Goal: Book appointment/travel/reservation

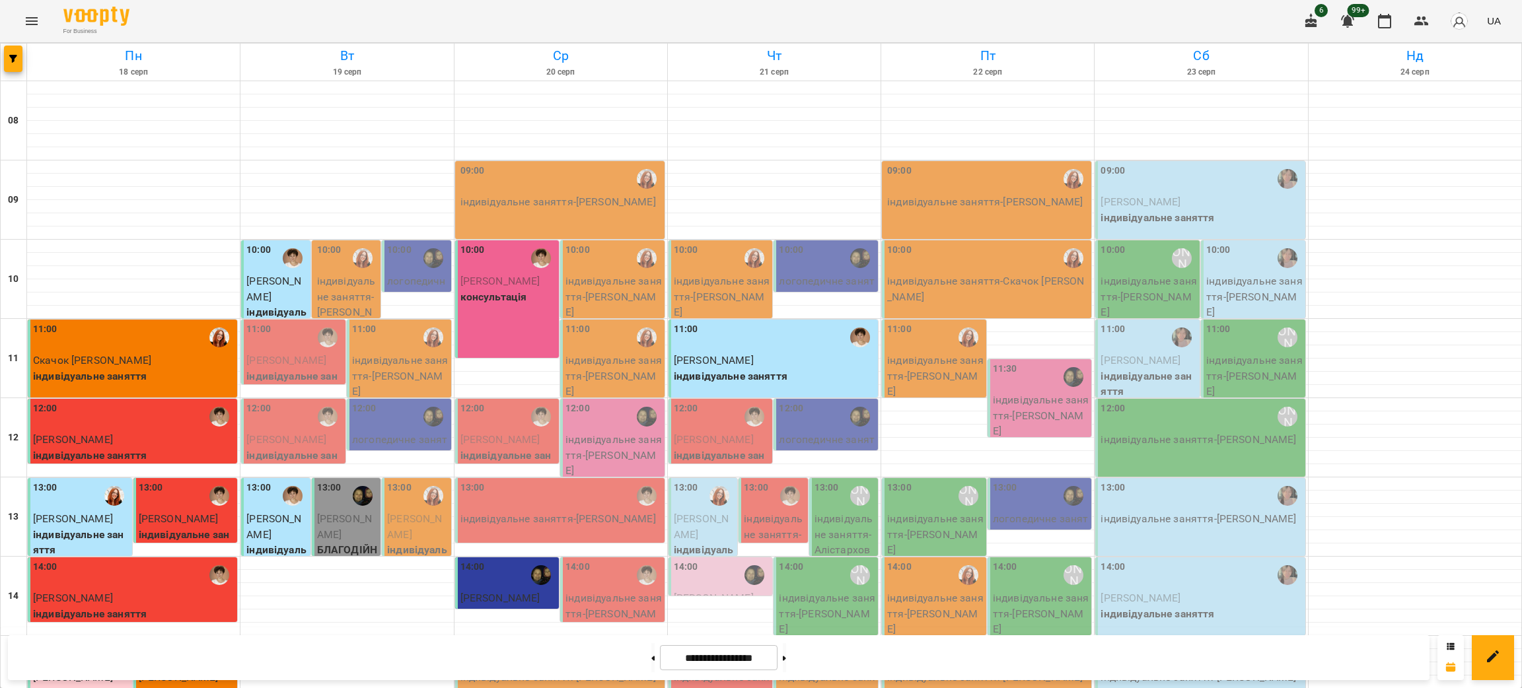
scroll to position [297, 0]
click at [651, 654] on button at bounding box center [652, 657] width 3 height 29
type input "**********"
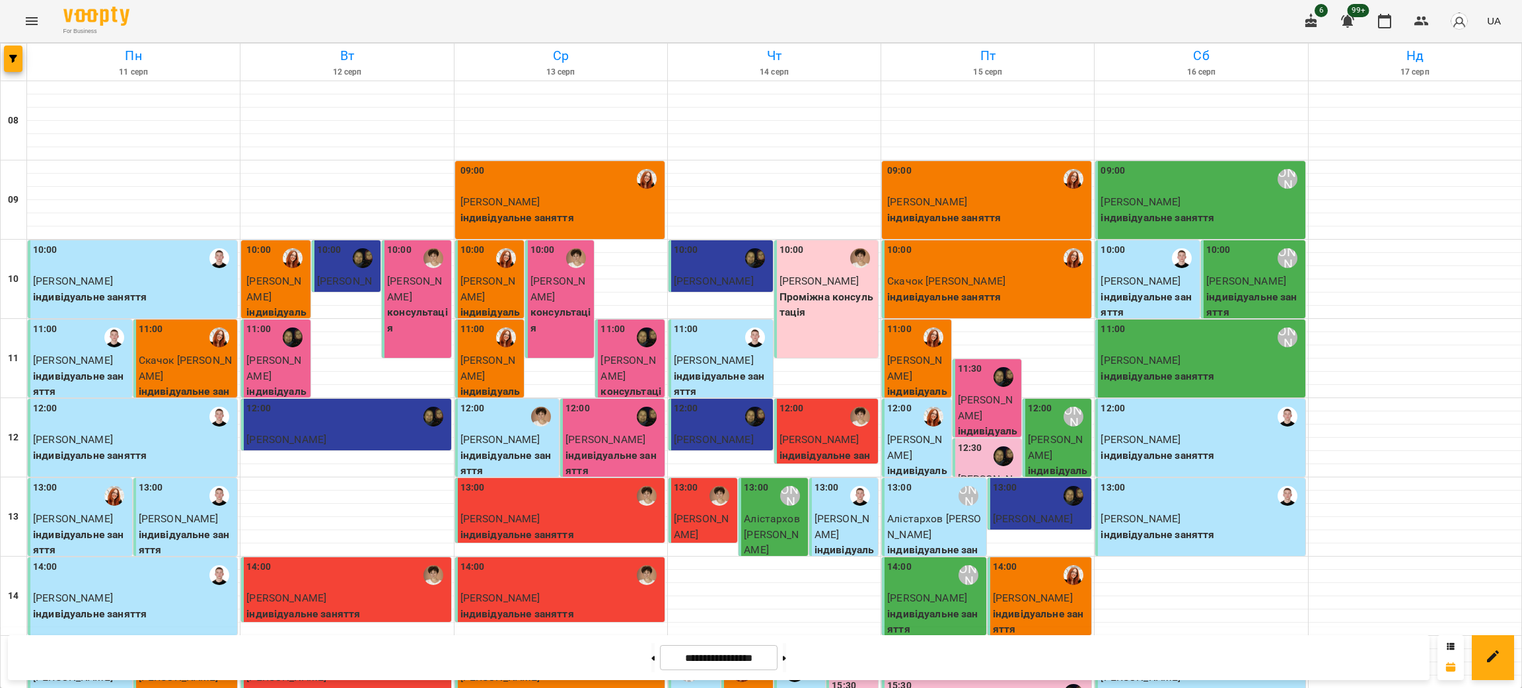
click at [651, 643] on button at bounding box center [652, 657] width 3 height 29
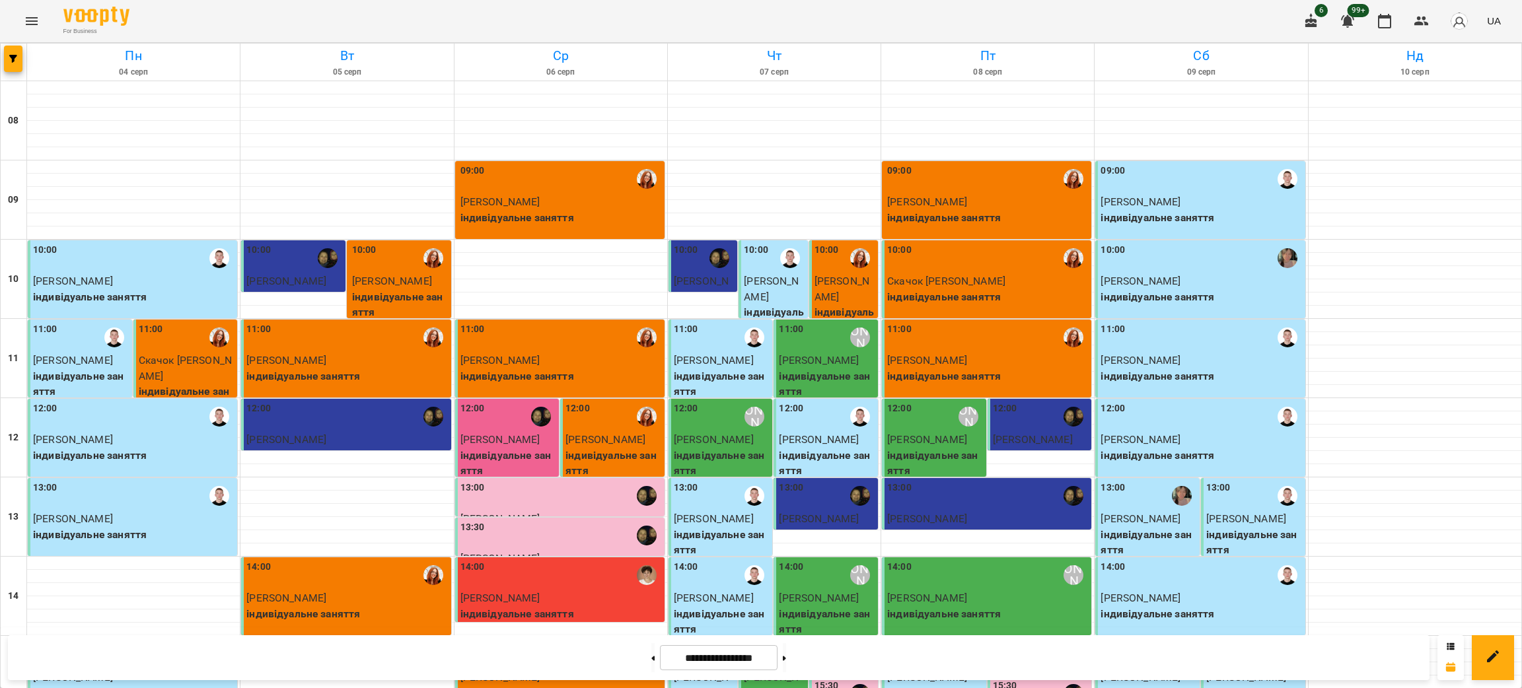
scroll to position [0, 0]
click at [786, 658] on icon at bounding box center [784, 658] width 3 height 5
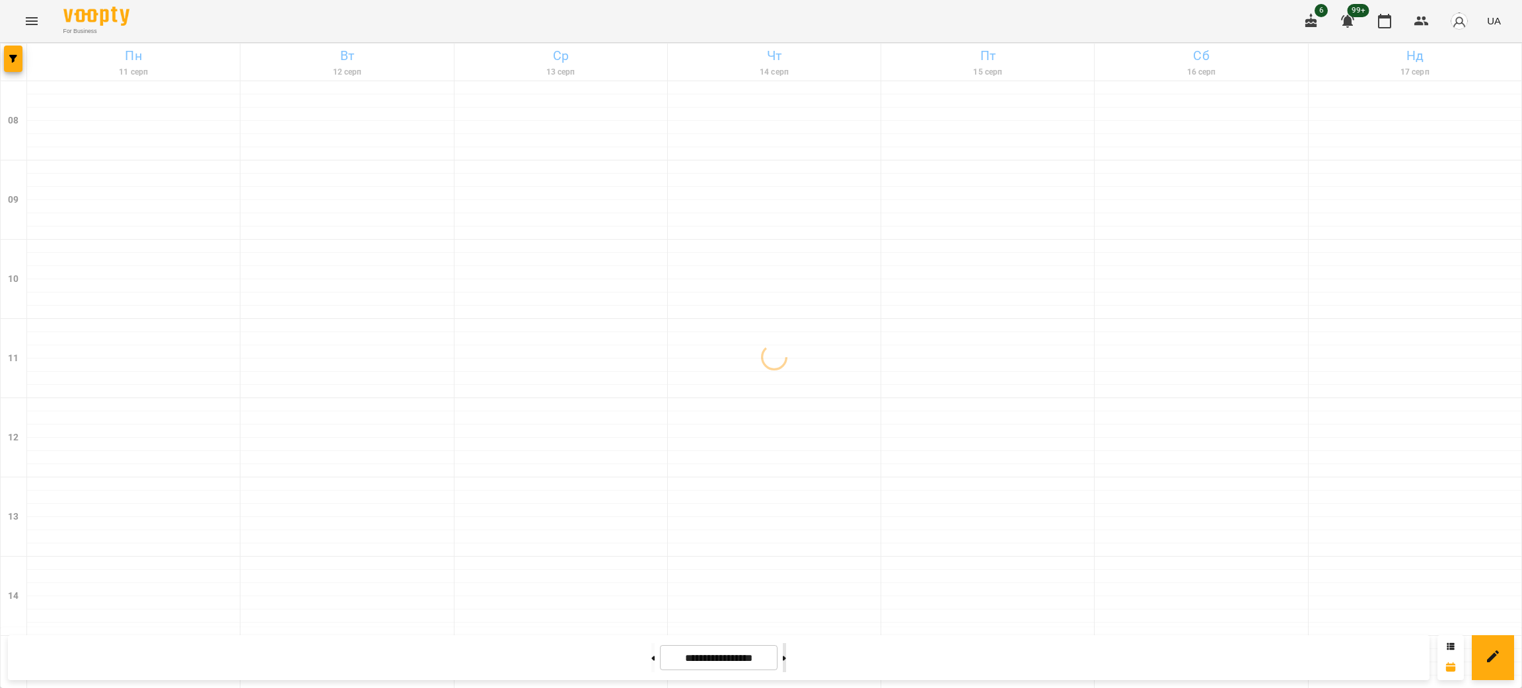
click at [786, 657] on icon at bounding box center [784, 658] width 3 height 5
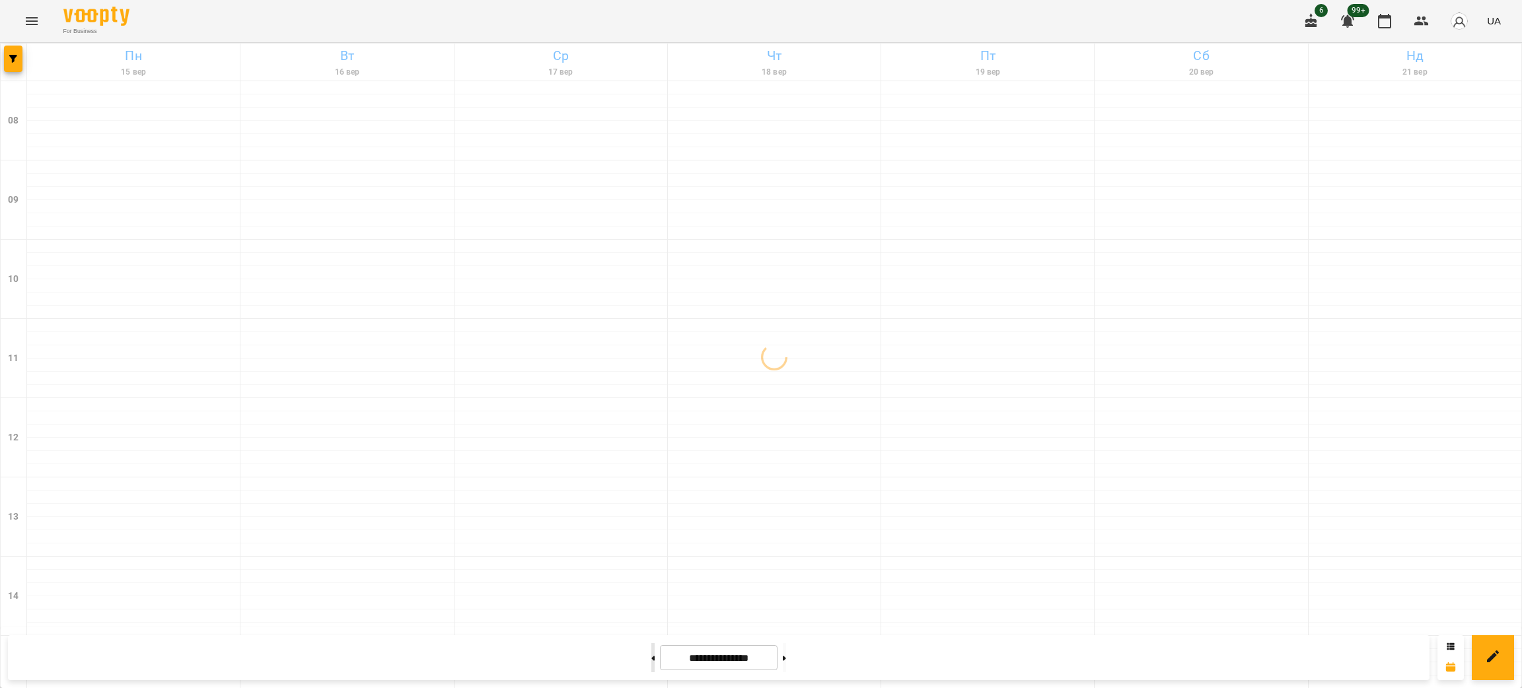
click at [651, 665] on button at bounding box center [652, 657] width 3 height 29
type input "**********"
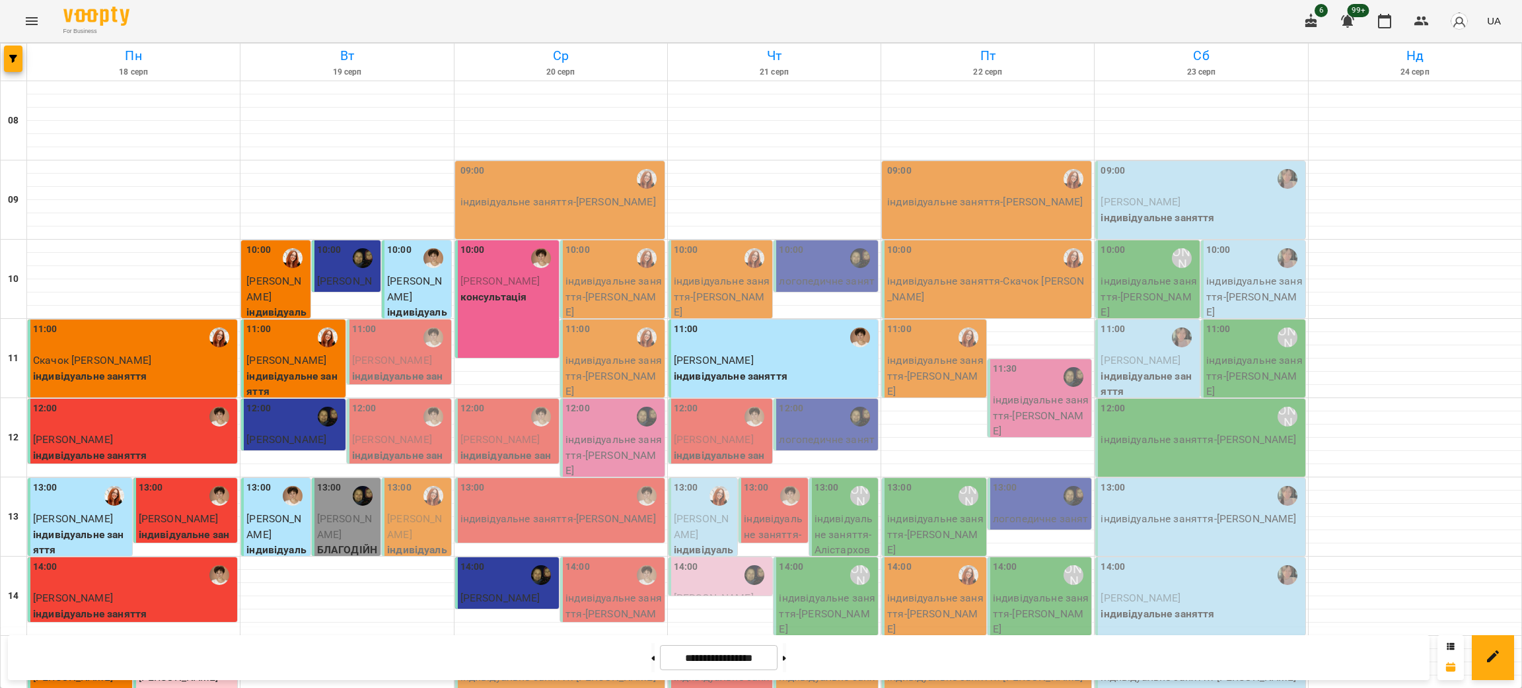
click at [281, 440] on span "[PERSON_NAME]" at bounding box center [286, 439] width 80 height 13
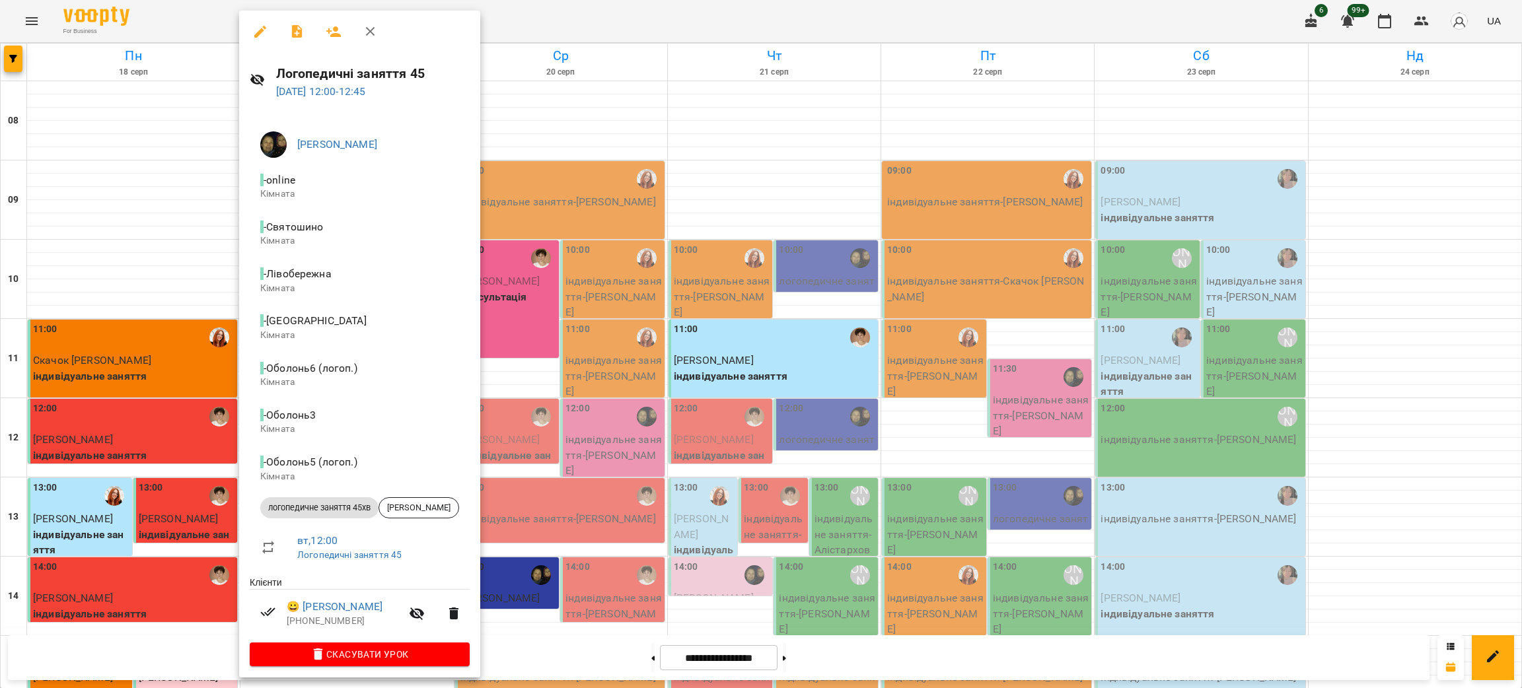
click at [707, 114] on div at bounding box center [761, 344] width 1522 height 688
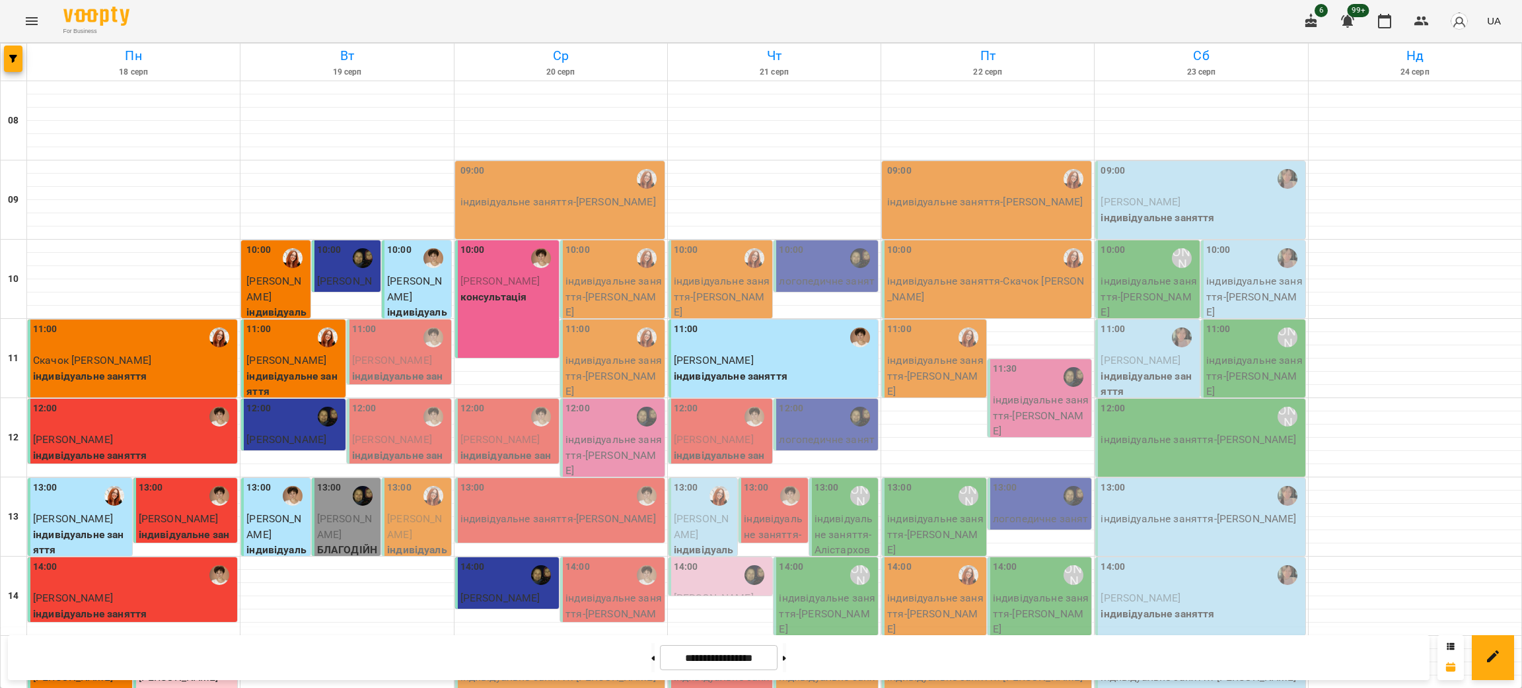
scroll to position [198, 0]
click at [322, 542] on p "БЛАГОДІЙНА(лого) консультація" at bounding box center [347, 565] width 61 height 47
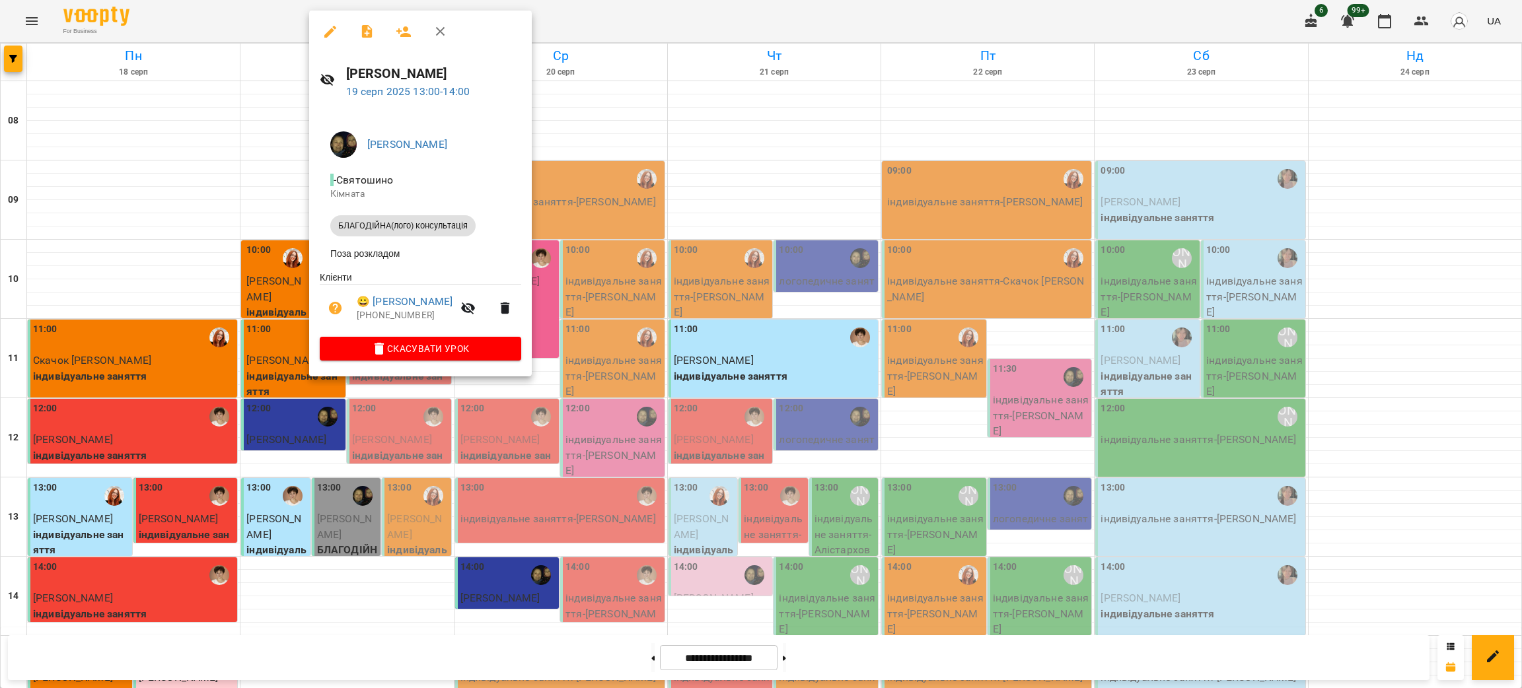
click at [345, 458] on div at bounding box center [761, 344] width 1522 height 688
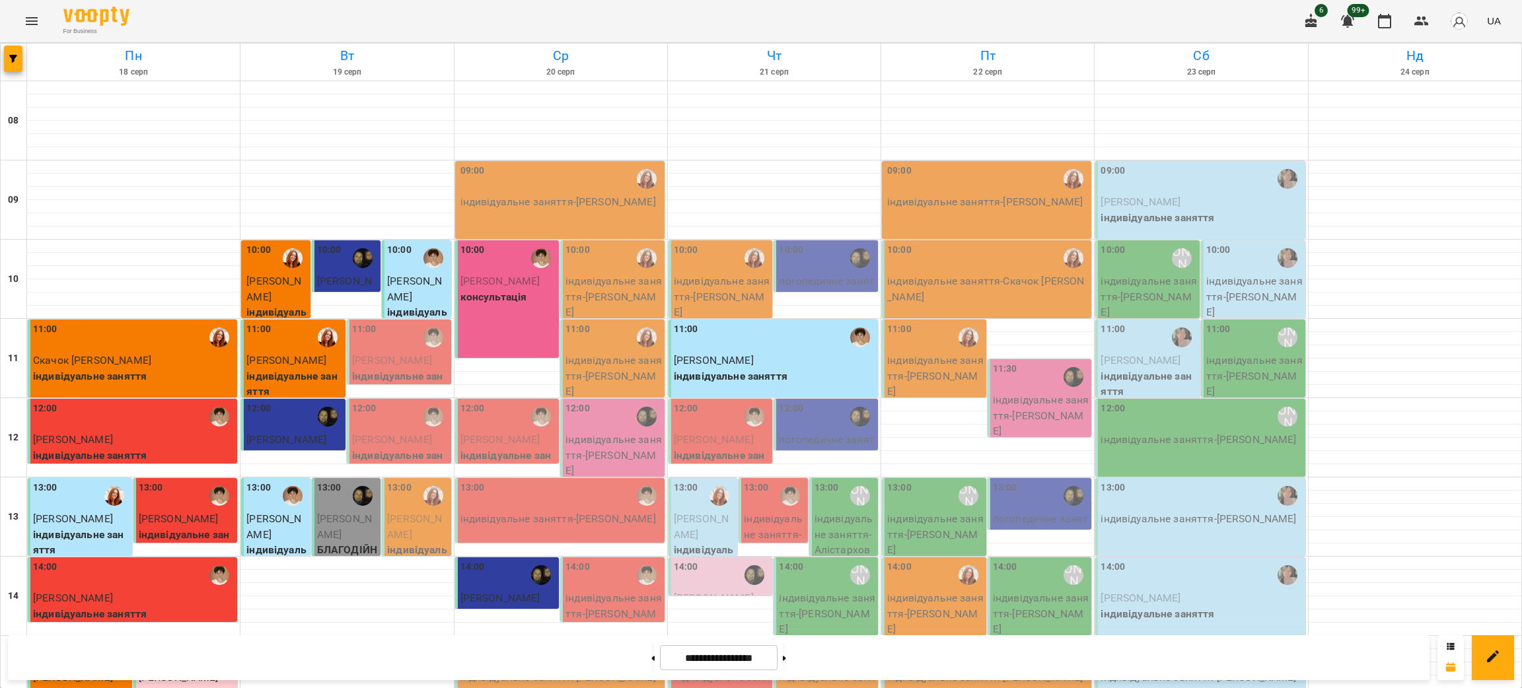
scroll to position [0, 0]
